Goal: Information Seeking & Learning: Learn about a topic

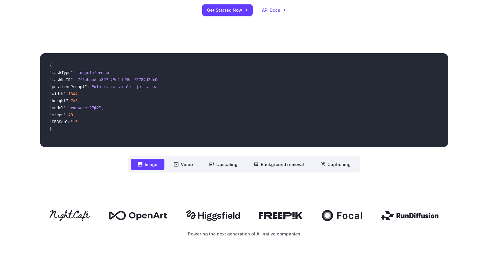
scroll to position [205, 0]
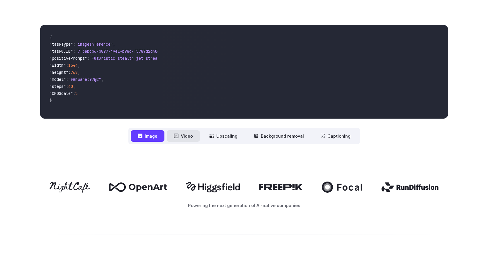
click at [183, 136] on button "Video" at bounding box center [183, 135] width 33 height 11
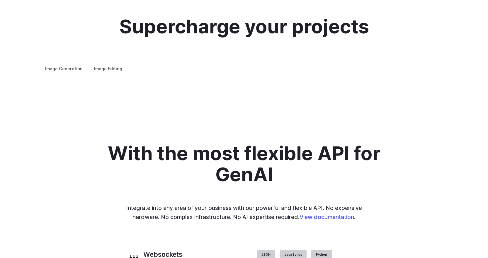
scroll to position [1113, 0]
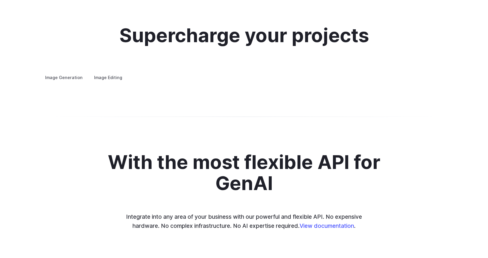
click at [102, 72] on label "Image Editing" at bounding box center [108, 77] width 38 height 10
click at [63, 62] on div "Supercharge your projects Image Generation Image Editing Custom avatars Create …" at bounding box center [244, 53] width 408 height 57
click at [67, 72] on label "Image Generation" at bounding box center [63, 77] width 47 height 10
click at [0, 0] on summary "Concept design" at bounding box center [0, 0] width 0 height 0
click at [0, 0] on details "Creative styling Generate fun, unique images without photo editing or graphic d…" at bounding box center [0, 0] width 0 height 0
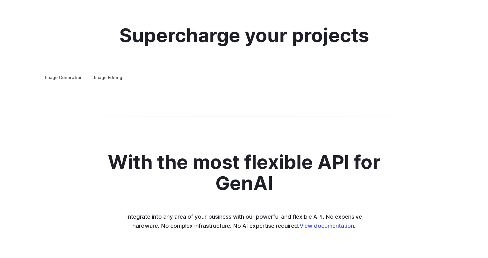
click at [0, 0] on summary "Creative styling" at bounding box center [0, 0] width 0 height 0
click at [0, 0] on summary "Architecture" at bounding box center [0, 0] width 0 height 0
click at [0, 0] on summary "Product design" at bounding box center [0, 0] width 0 height 0
click at [0, 0] on summary "Personalized assets" at bounding box center [0, 0] width 0 height 0
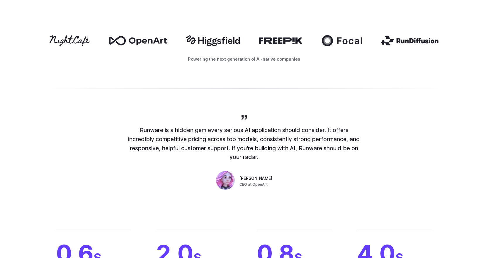
scroll to position [0, 0]
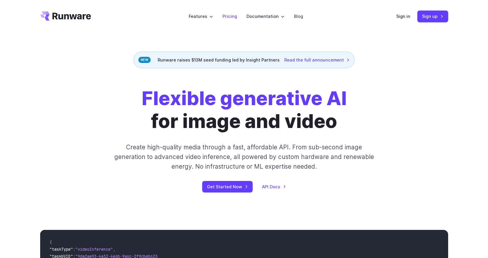
click at [230, 18] on link "Pricing" at bounding box center [229, 16] width 15 height 7
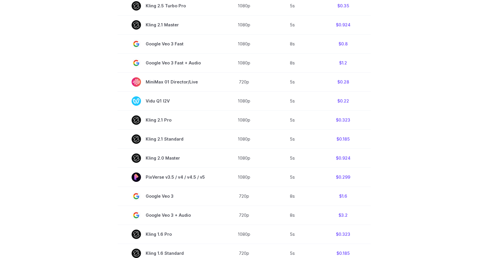
scroll to position [146, 0]
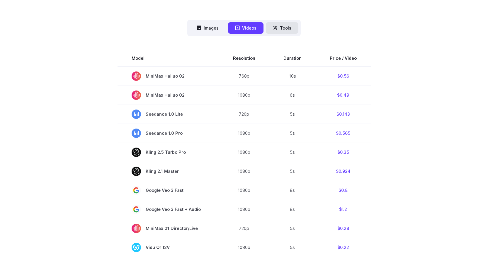
click at [281, 28] on button "Tools" at bounding box center [282, 27] width 33 height 11
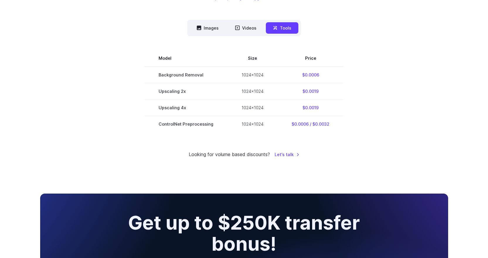
click at [237, 36] on nav "Images Videos Tools ****** ****** *****" at bounding box center [243, 28] width 113 height 16
click at [243, 32] on button "Videos" at bounding box center [245, 27] width 35 height 11
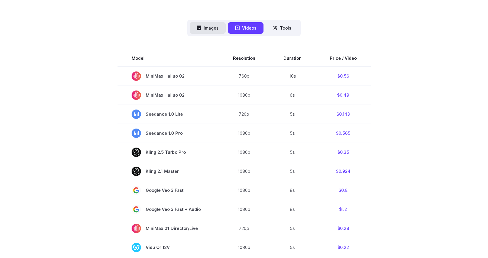
click at [222, 32] on button "Images" at bounding box center [207, 27] width 36 height 11
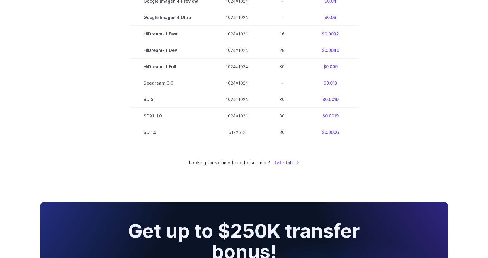
scroll to position [498, 0]
